Goal: Transaction & Acquisition: Purchase product/service

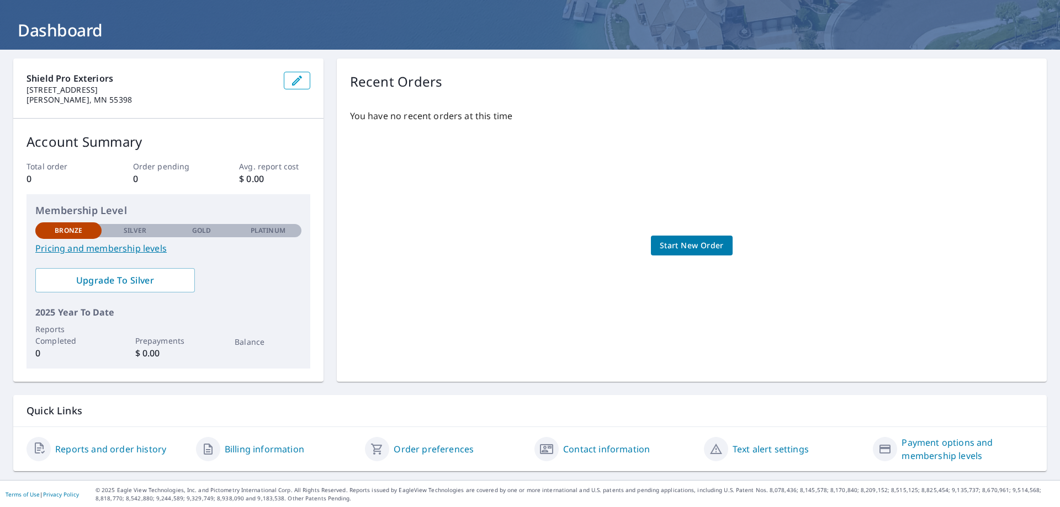
scroll to position [54, 0]
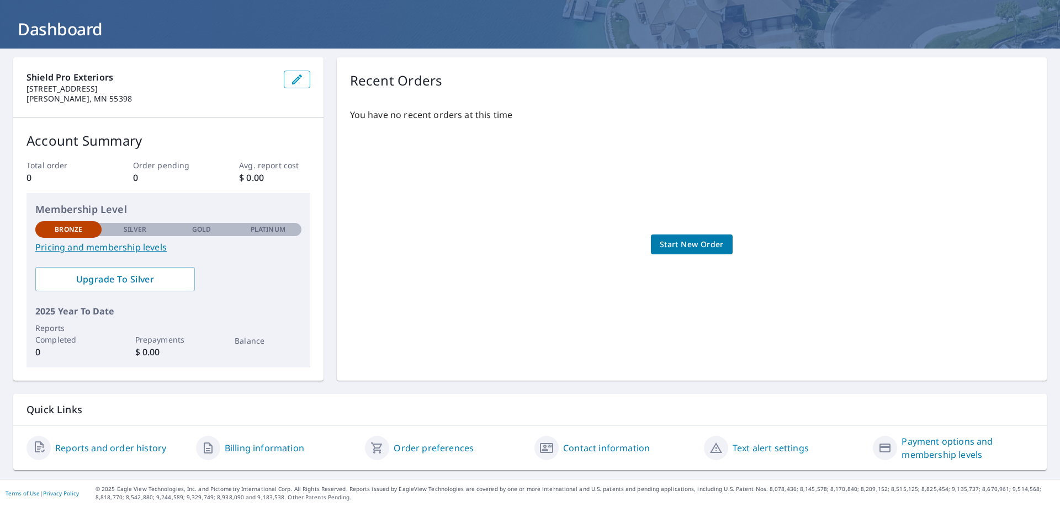
click at [131, 245] on link "Pricing and membership levels" at bounding box center [168, 247] width 266 height 13
click at [509, 236] on div "You have no recent orders at this time Start New Order" at bounding box center [692, 233] width 684 height 268
click at [685, 252] on link "Start New Order" at bounding box center [692, 245] width 82 height 20
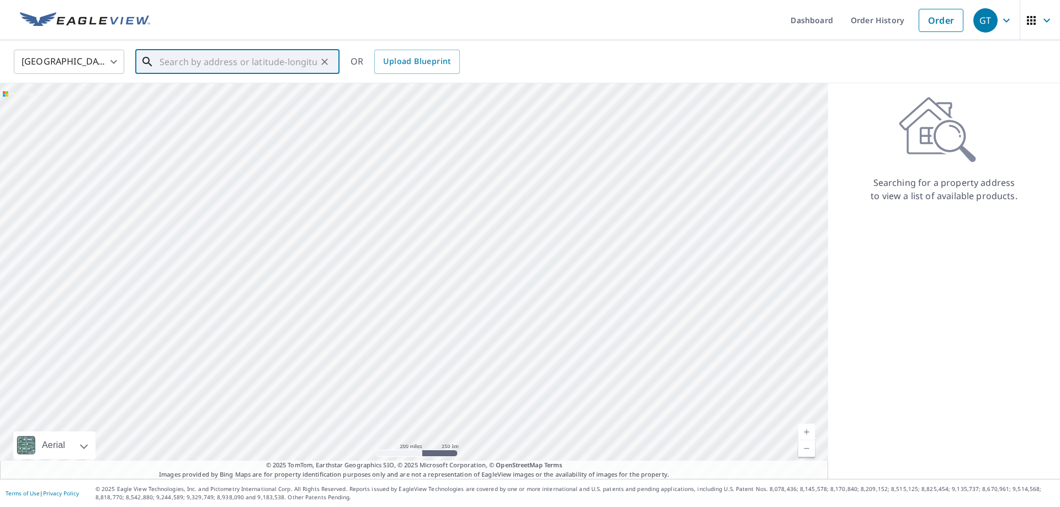
click at [182, 61] on input "text" at bounding box center [238, 61] width 157 height 31
click at [199, 97] on span "5925 [PERSON_NAME] Dr" at bounding box center [243, 93] width 173 height 13
type input "[STREET_ADDRESS][PERSON_NAME]"
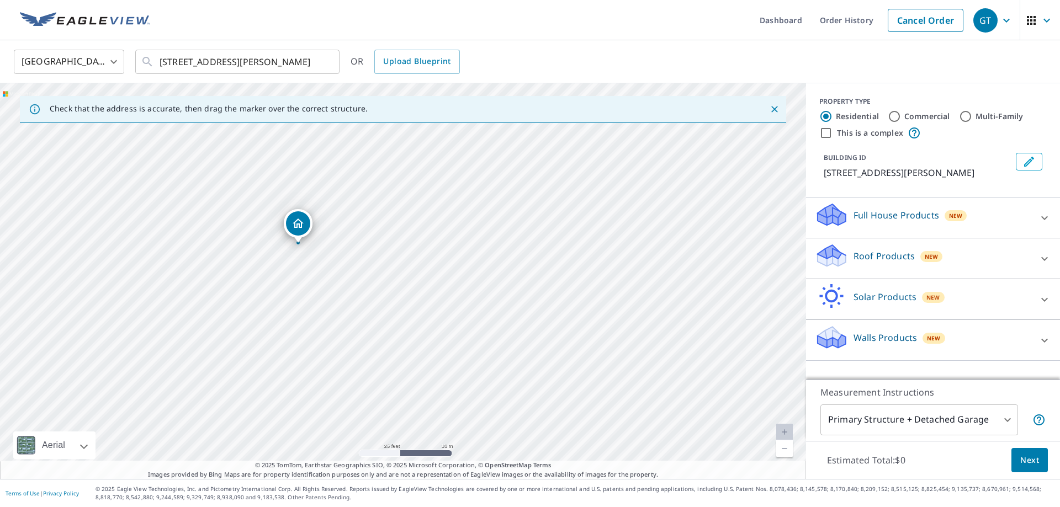
drag, startPoint x: 149, startPoint y: 219, endPoint x: 415, endPoint y: 285, distance: 274.3
click at [415, 285] on div "[STREET_ADDRESS][PERSON_NAME]" at bounding box center [403, 281] width 806 height 396
